Goal: Check status: Check status

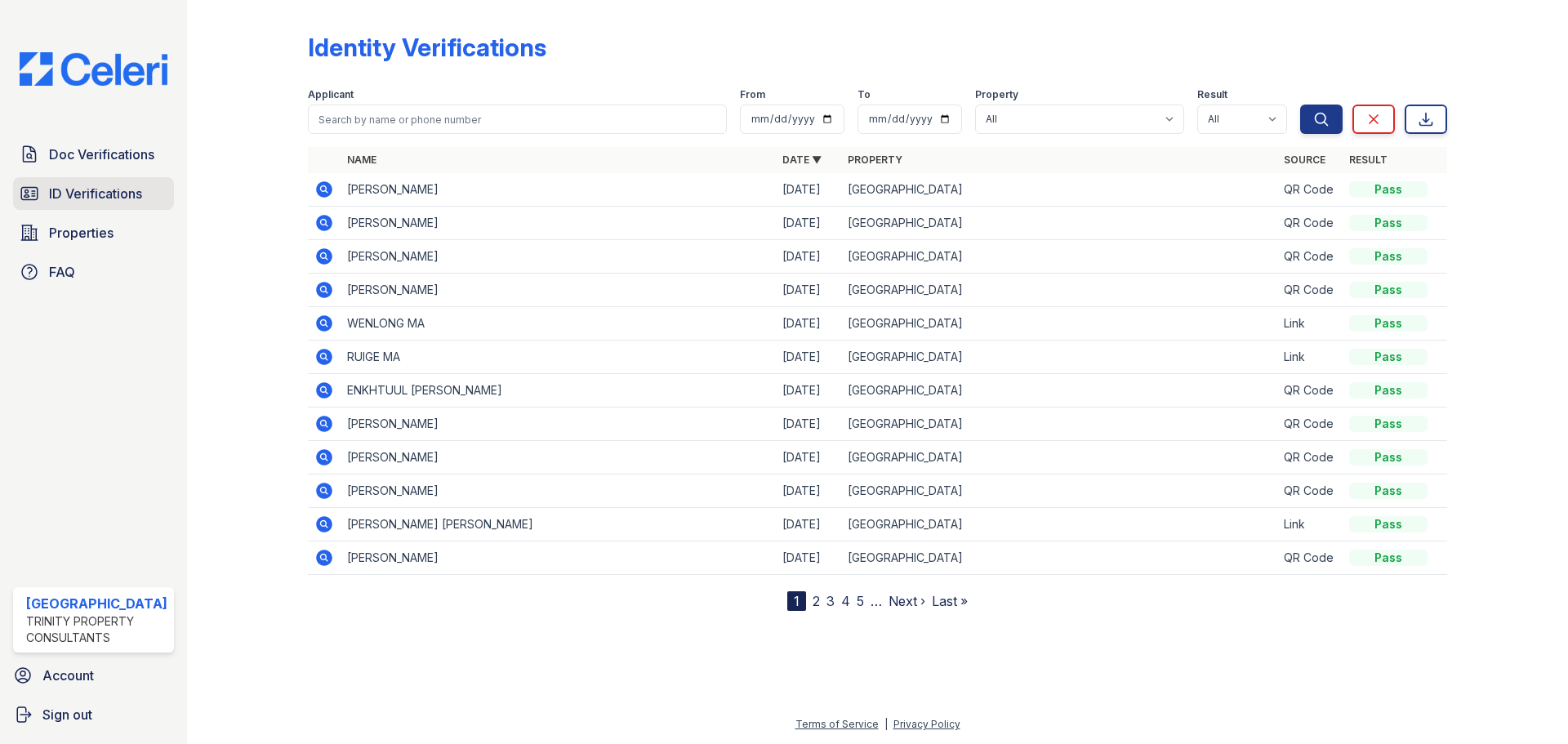
click at [116, 195] on span "ID Verifications" at bounding box center [96, 194] width 93 height 20
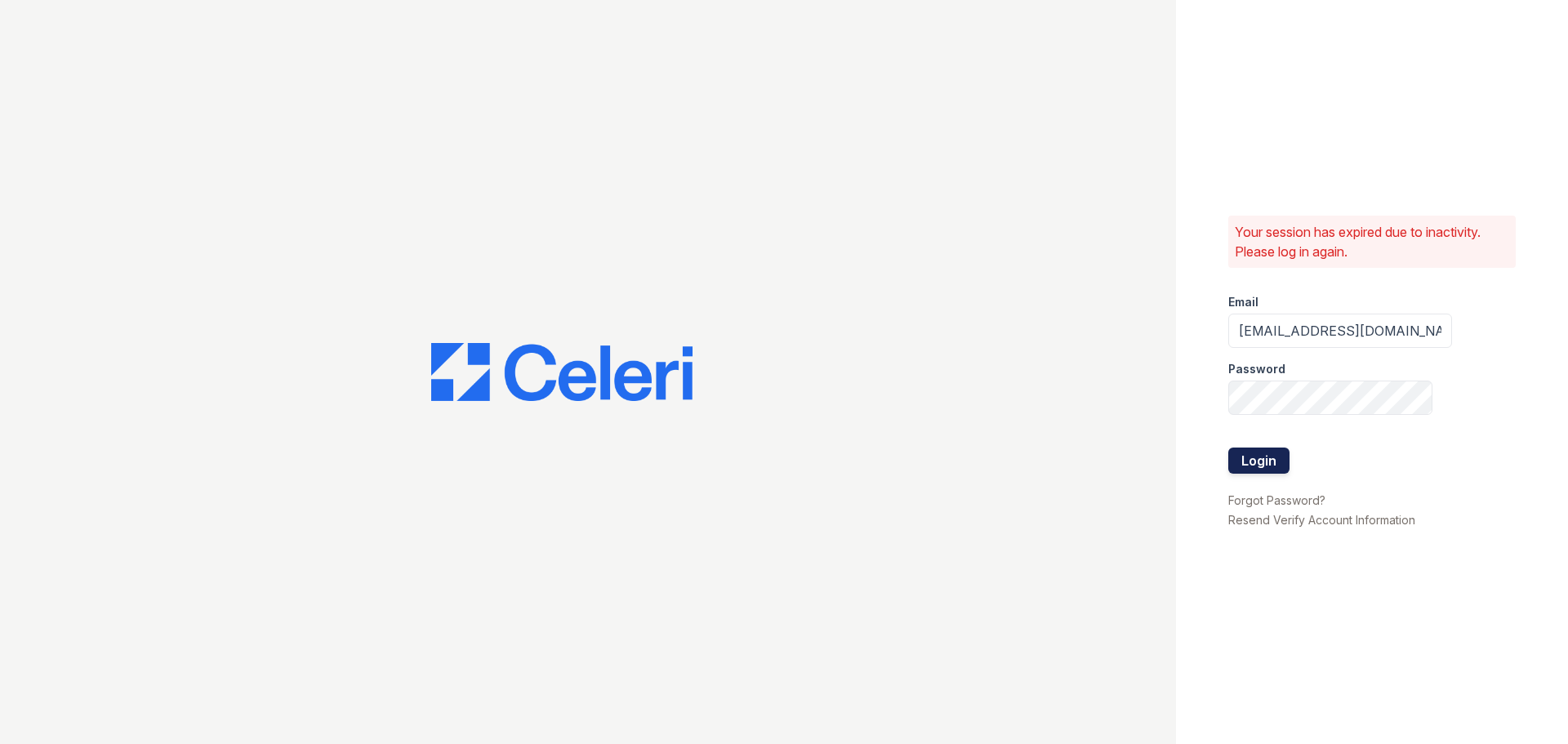
click at [1246, 456] on button "Login" at bounding box center [1259, 461] width 62 height 27
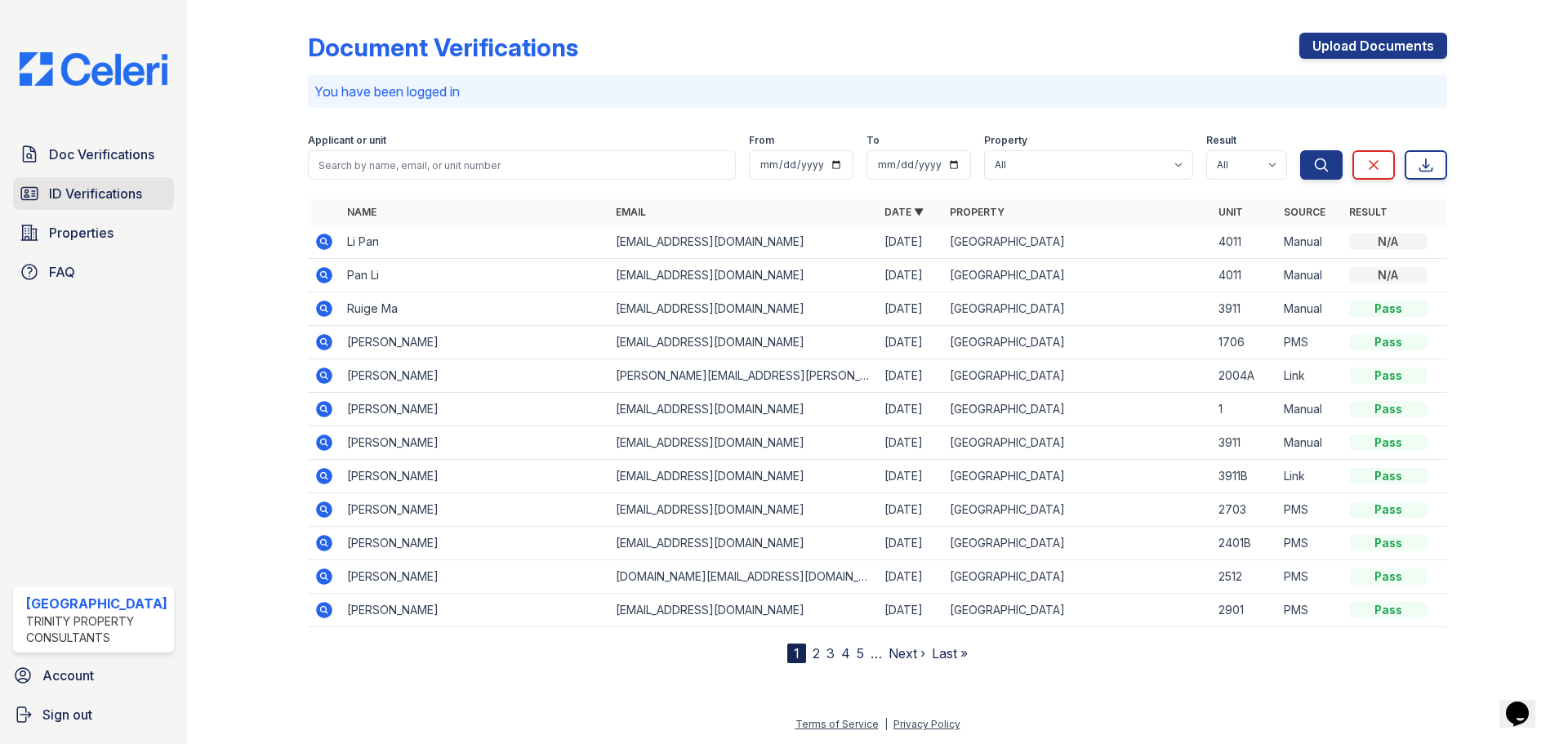
click at [115, 194] on span "ID Verifications" at bounding box center [96, 194] width 93 height 20
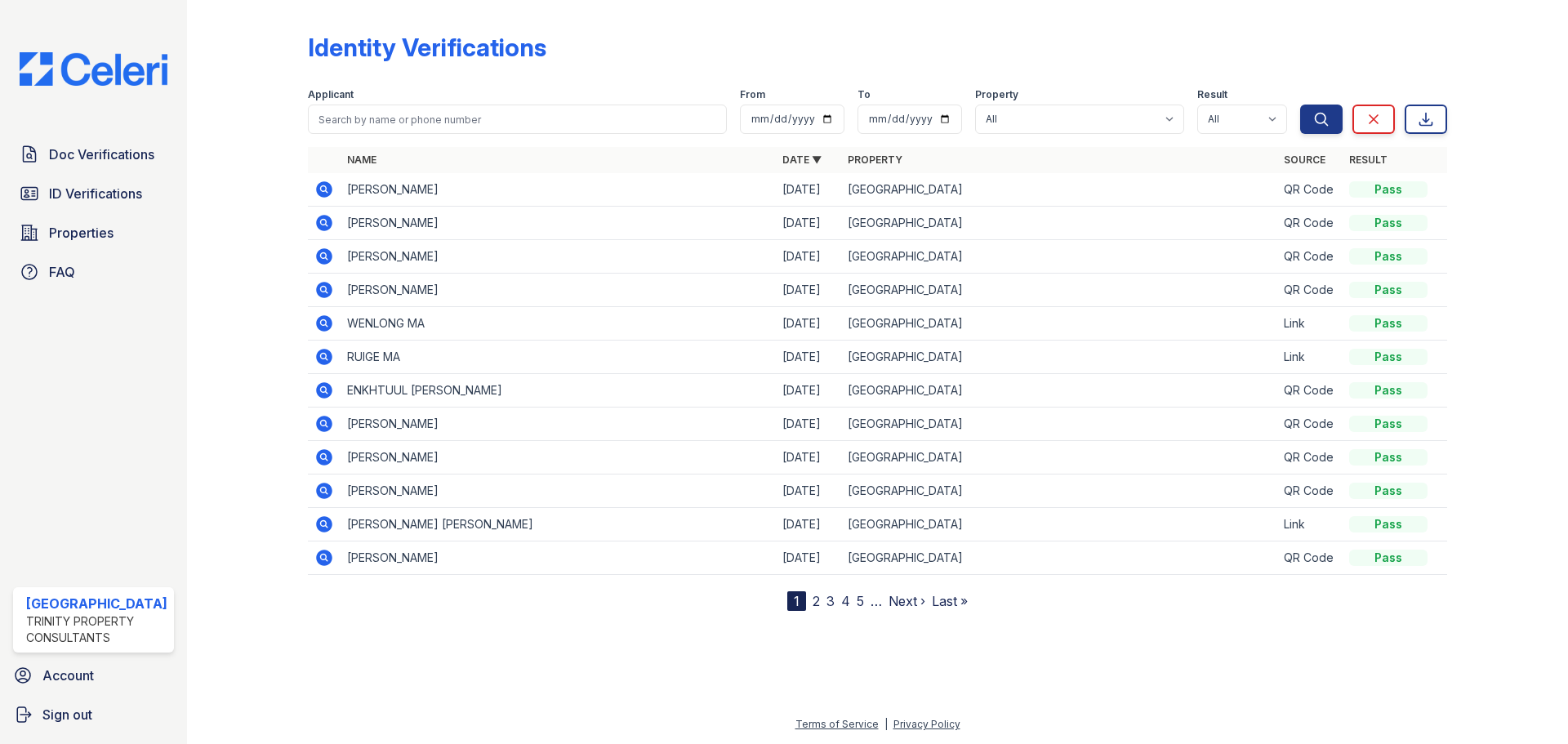
click at [320, 188] on icon at bounding box center [324, 189] width 20 height 20
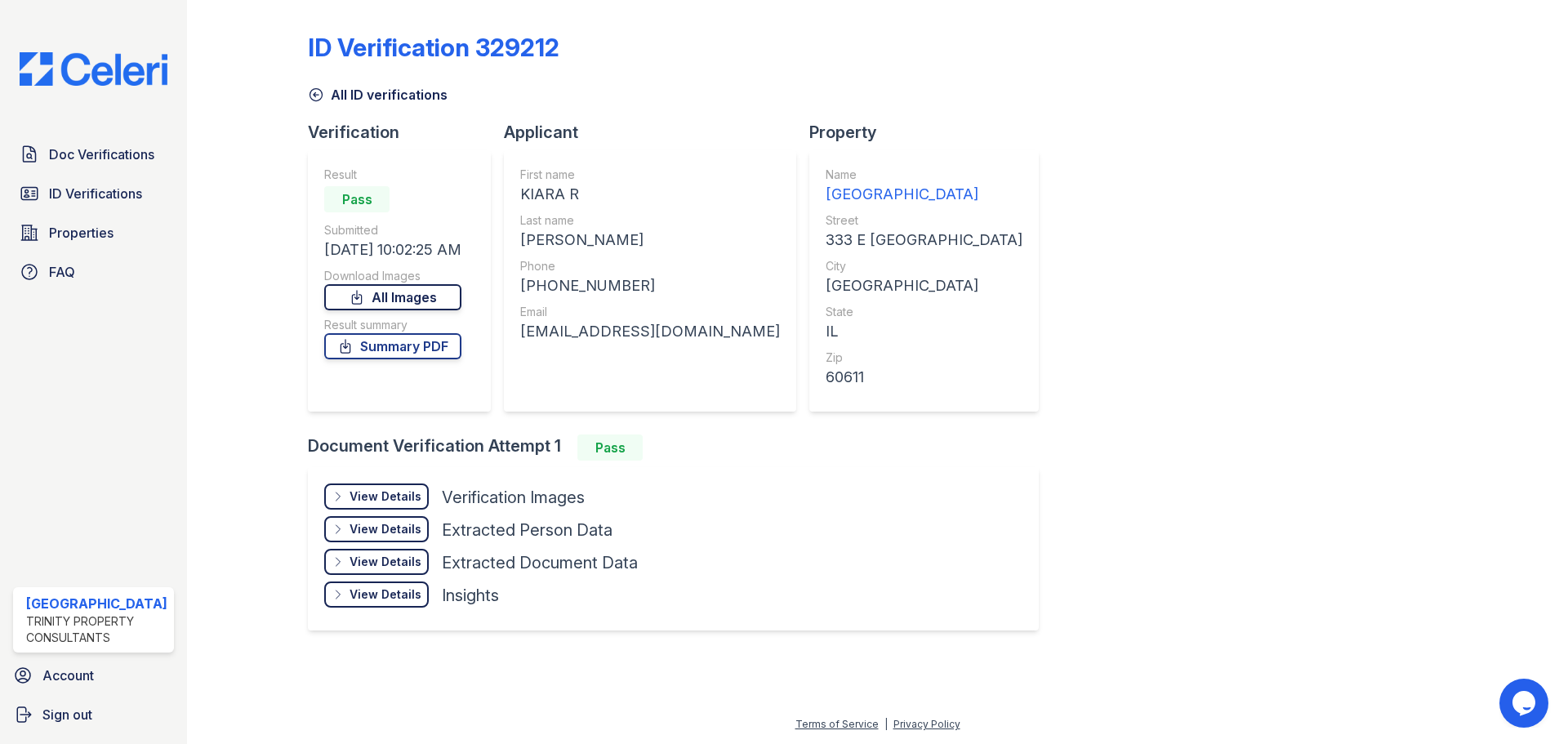
click at [405, 297] on link "All Images" at bounding box center [393, 298] width 138 height 27
click at [109, 158] on span "Doc Verifications" at bounding box center [101, 154] width 105 height 20
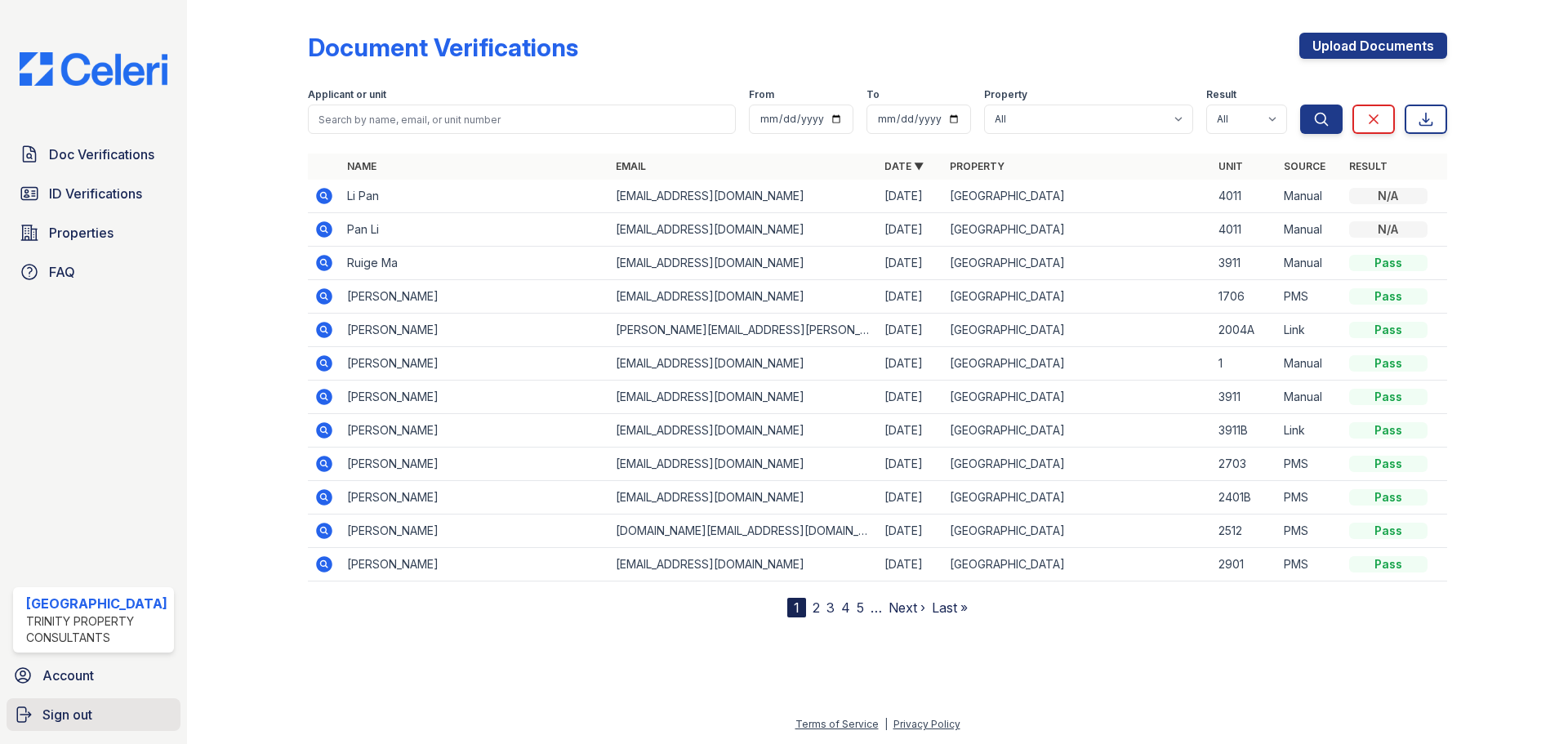
click at [65, 715] on span "Sign out" at bounding box center [67, 715] width 50 height 20
